Goal: Task Accomplishment & Management: Manage account settings

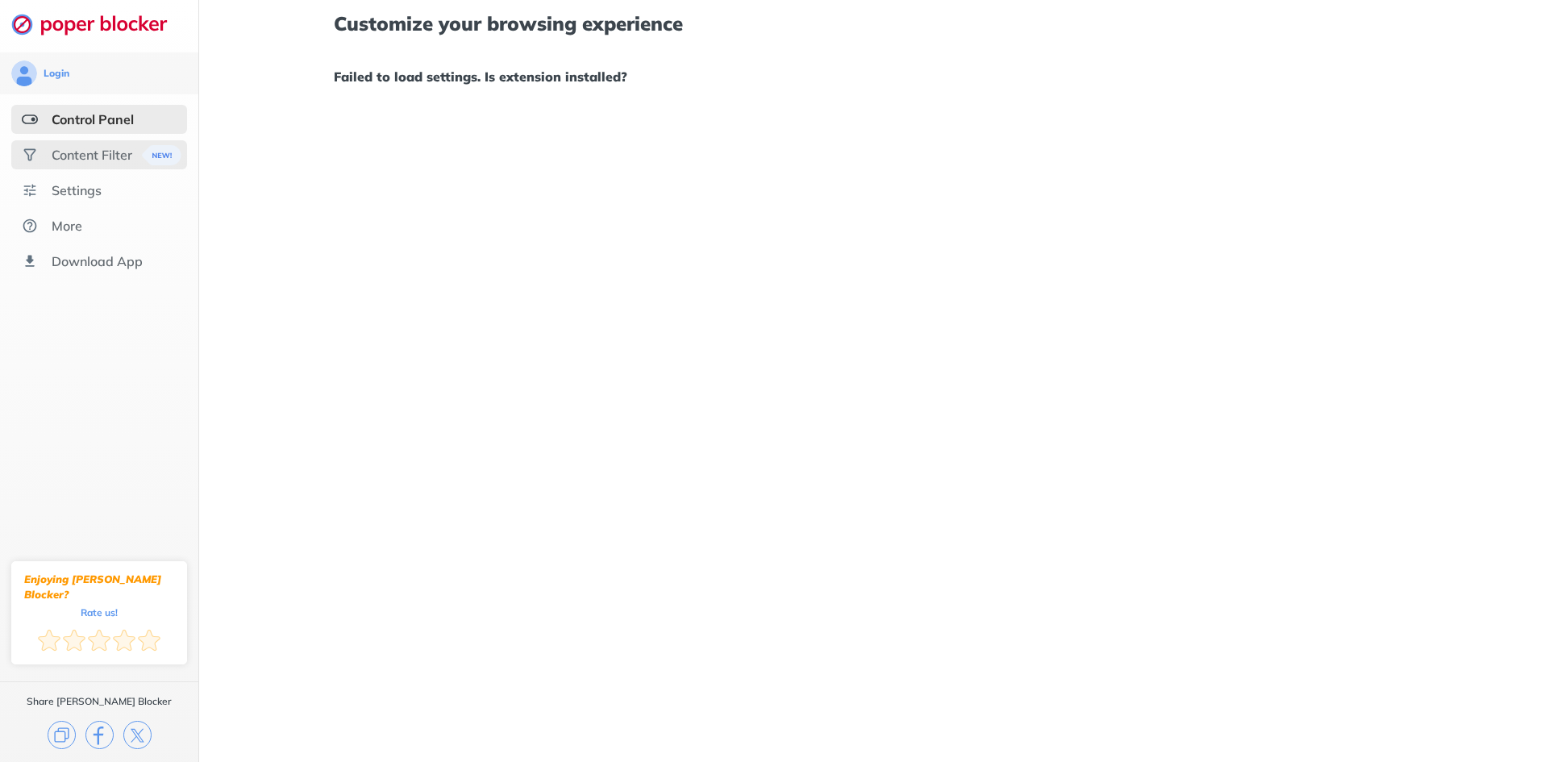
click at [120, 164] on div "Content Filter" at bounding box center [99, 154] width 176 height 29
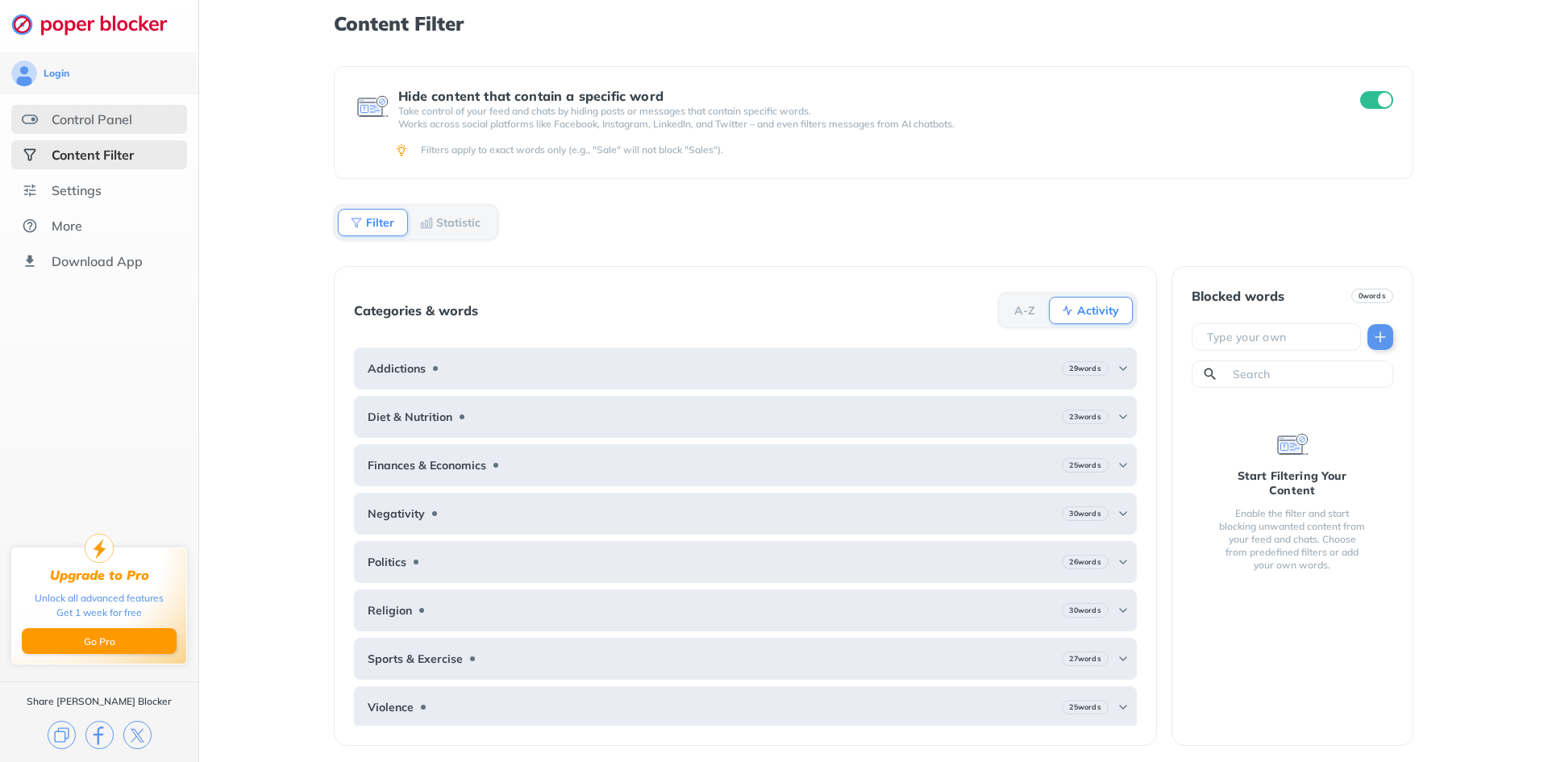
click at [114, 108] on div "Control Panel" at bounding box center [99, 119] width 176 height 29
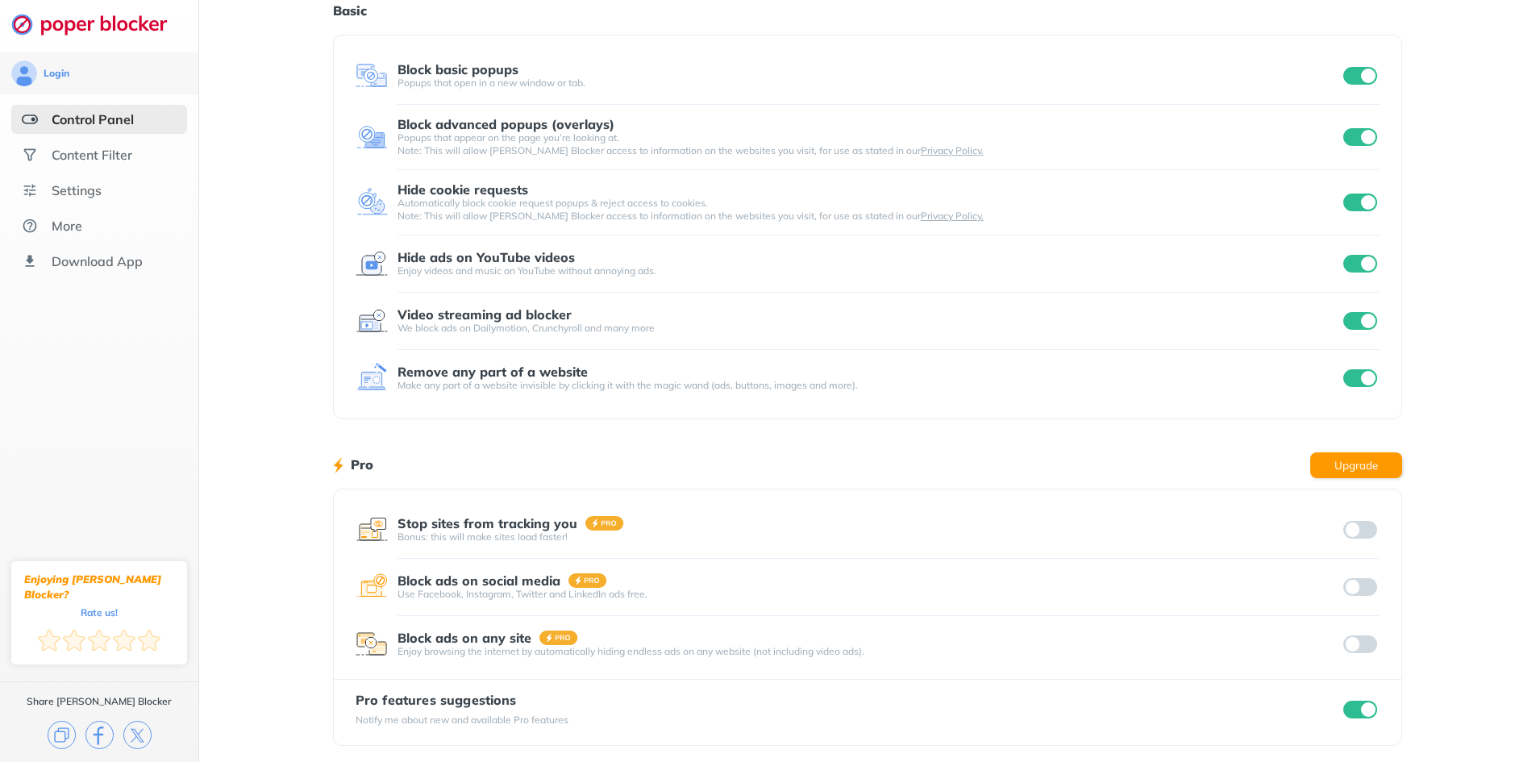
scroll to position [72, 0]
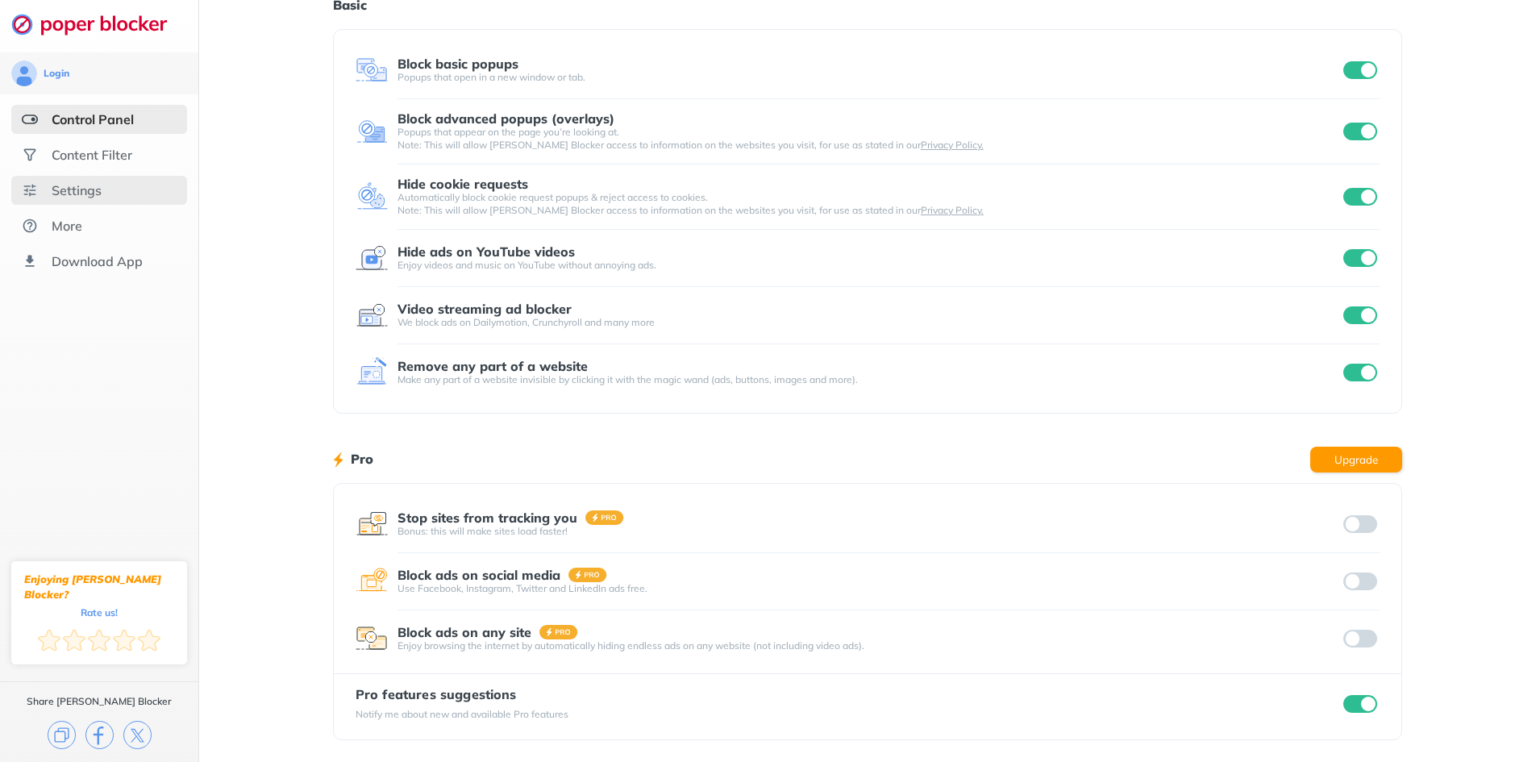
click at [78, 189] on div "Settings" at bounding box center [77, 190] width 50 height 16
